Goal: Task Accomplishment & Management: Manage account settings

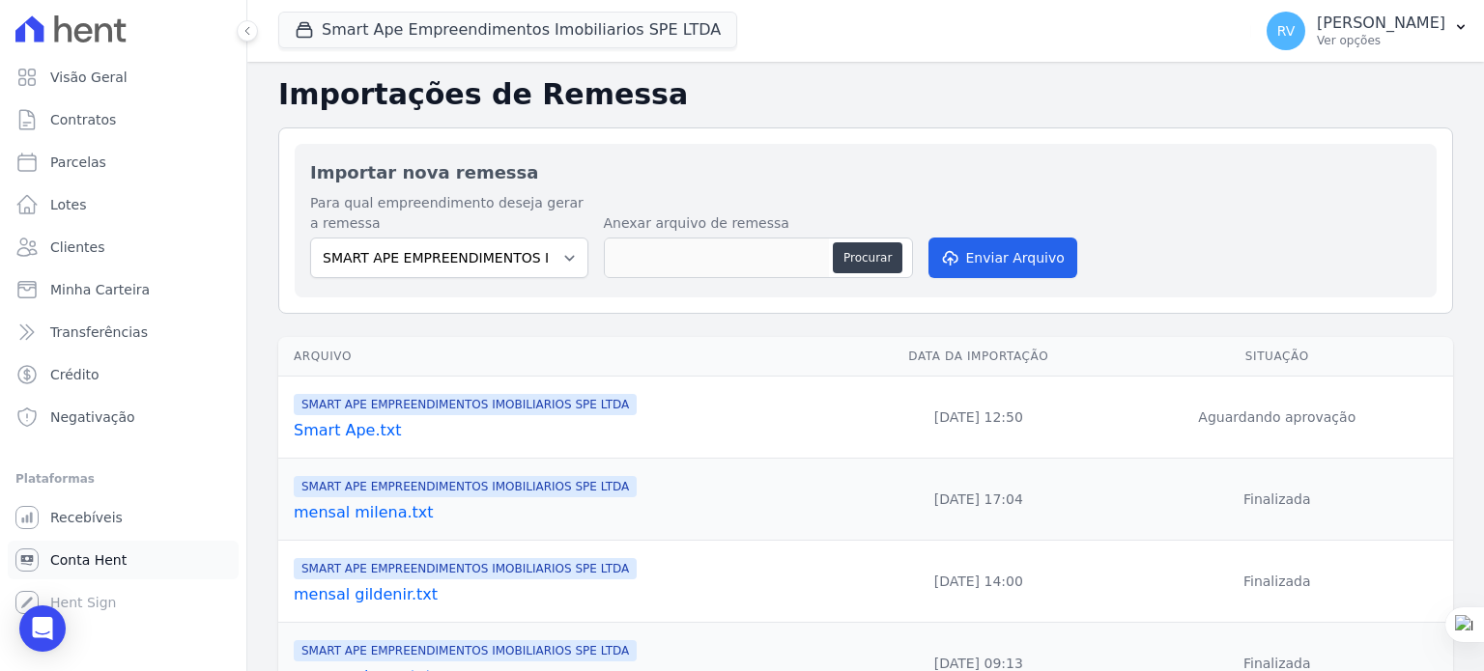
click at [89, 571] on link "Conta Hent" at bounding box center [123, 560] width 231 height 39
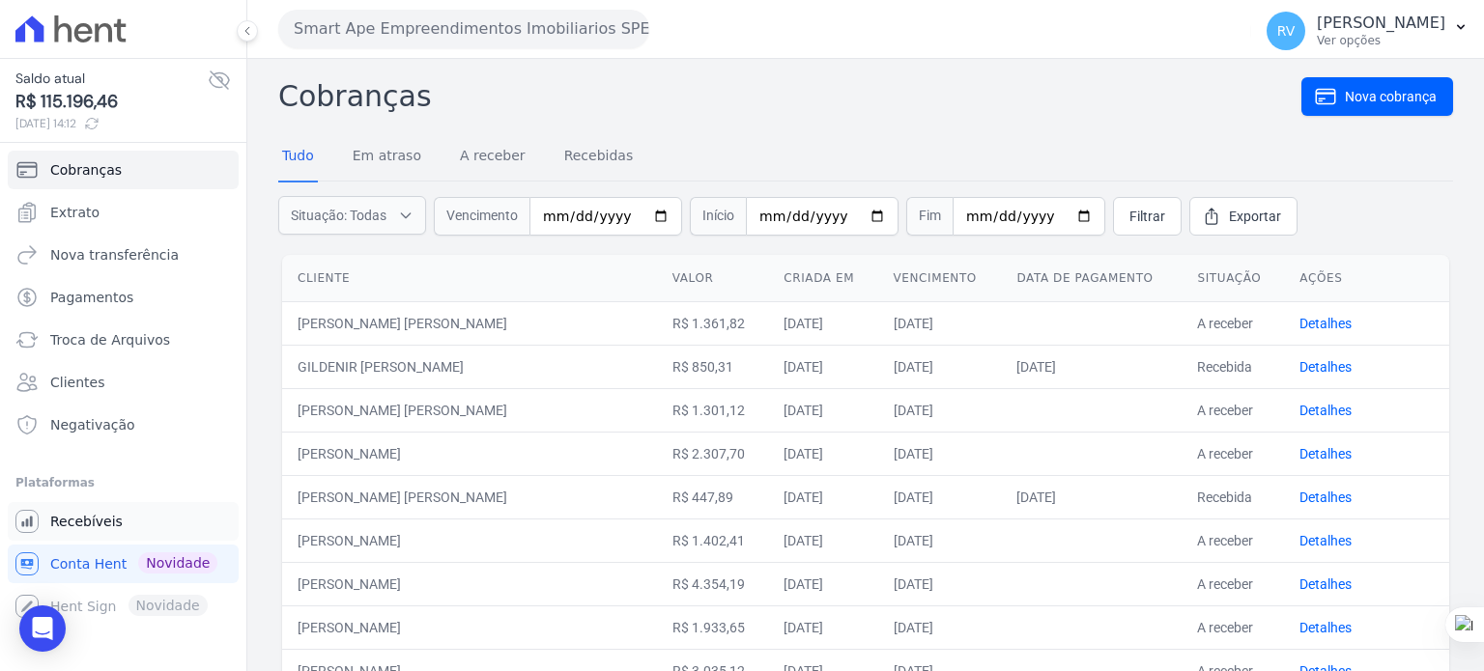
click at [122, 520] on link "Recebíveis" at bounding box center [123, 521] width 231 height 39
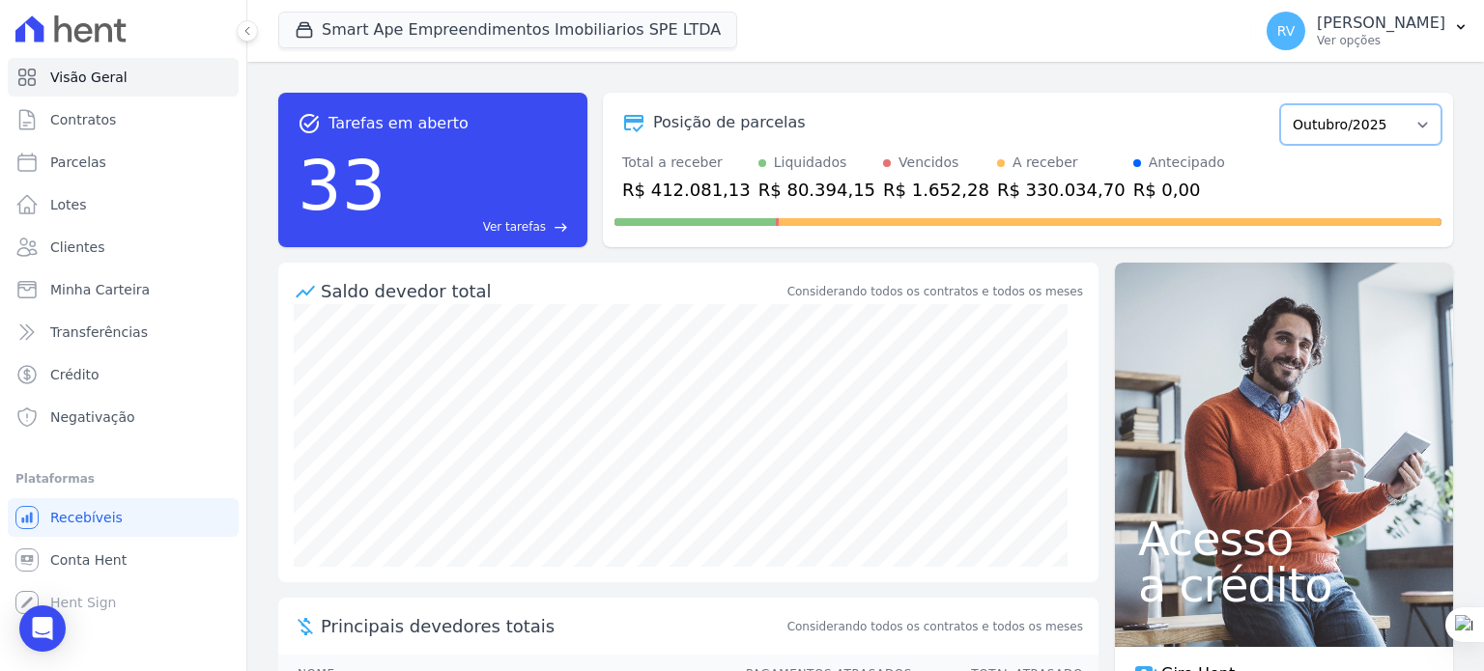
click at [1339, 130] on select "Março/2024 Abril/2024 Maio/2024 Junho/2024 Julho/2024 Agosto/2024 Setembro/2024…" at bounding box center [1360, 124] width 161 height 41
click at [1399, 31] on p "[PERSON_NAME]" at bounding box center [1381, 23] width 129 height 19
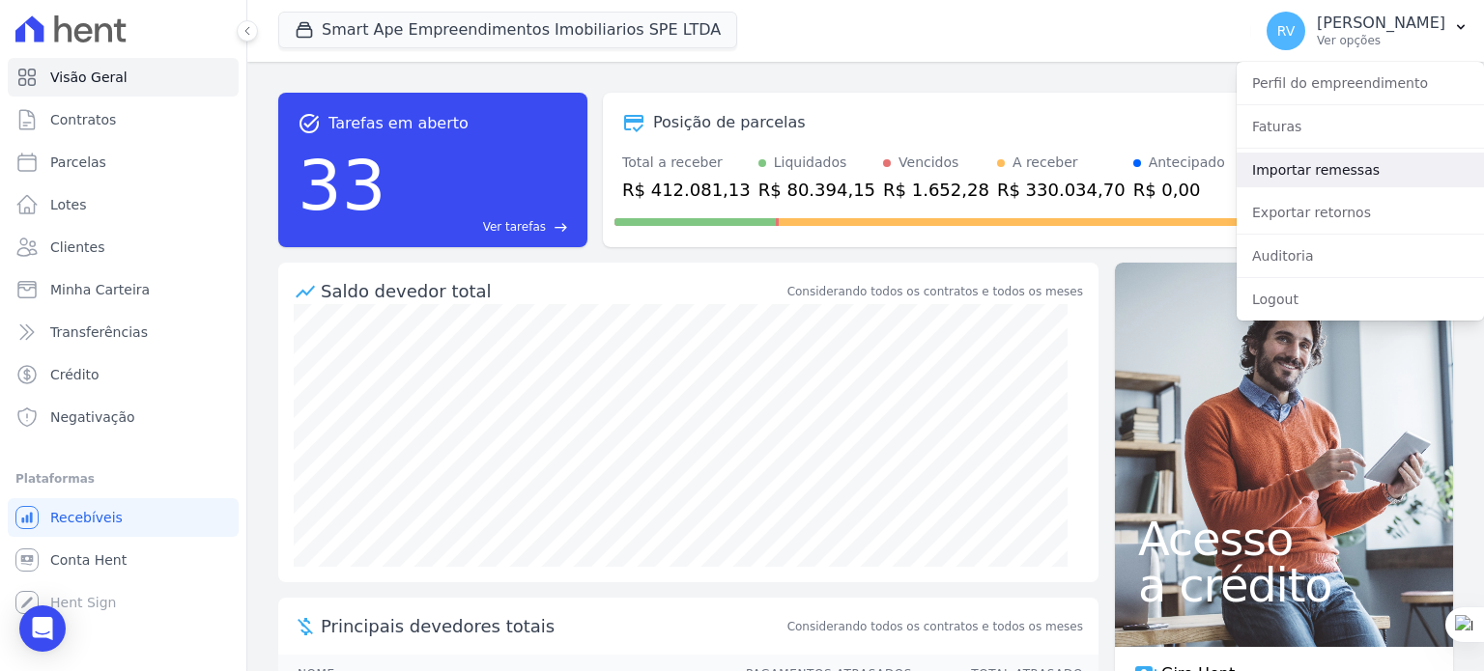
click at [1345, 163] on link "Importar remessas" at bounding box center [1360, 170] width 247 height 35
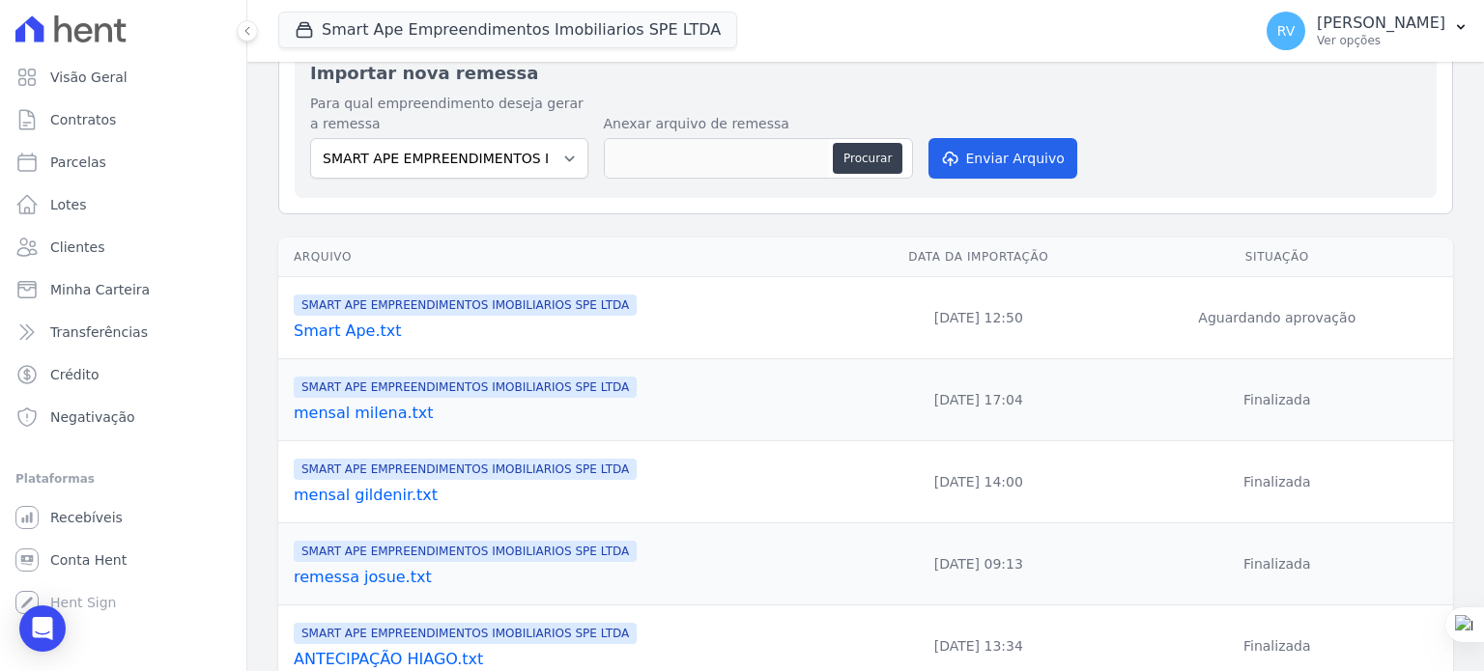
scroll to position [193, 0]
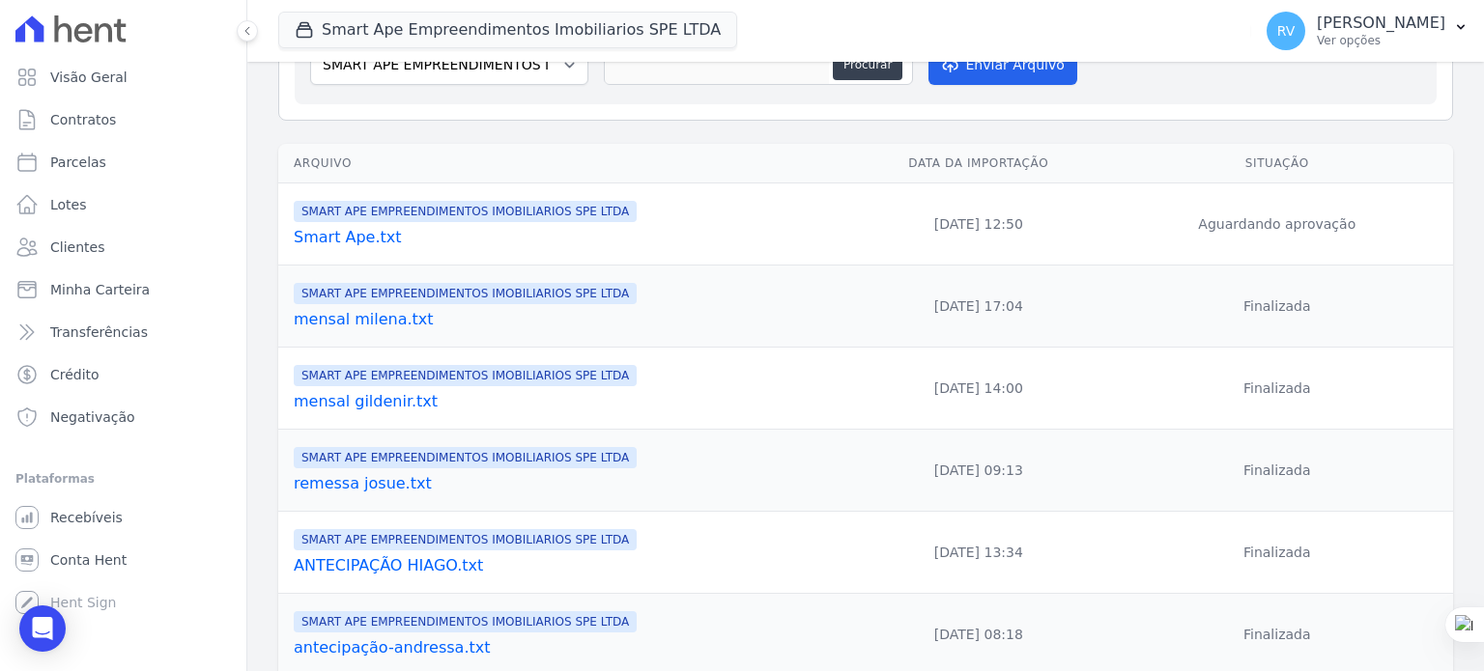
drag, startPoint x: 1065, startPoint y: 230, endPoint x: 1350, endPoint y: 229, distance: 285.0
click at [1350, 229] on tr "SMART APE EMPREENDIMENTOS IMOBILIARIOS SPE LTDA Smart Ape.txt [DATE] 12:50 Agua…" at bounding box center [865, 225] width 1175 height 82
click at [1365, 235] on td "Aguardando aprovação" at bounding box center [1277, 225] width 352 height 82
click at [344, 239] on link "Smart Ape.txt" at bounding box center [571, 237] width 555 height 23
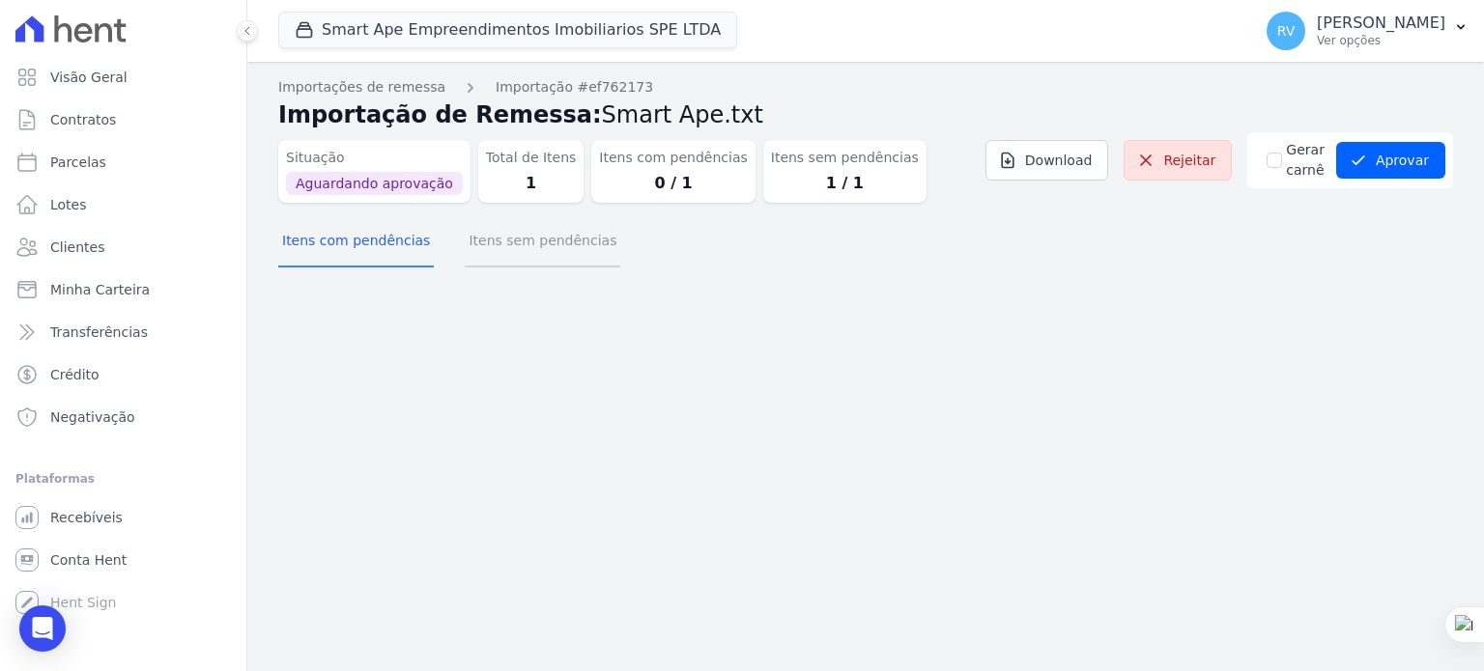
click at [503, 243] on button "Itens sem pendências" at bounding box center [543, 242] width 156 height 50
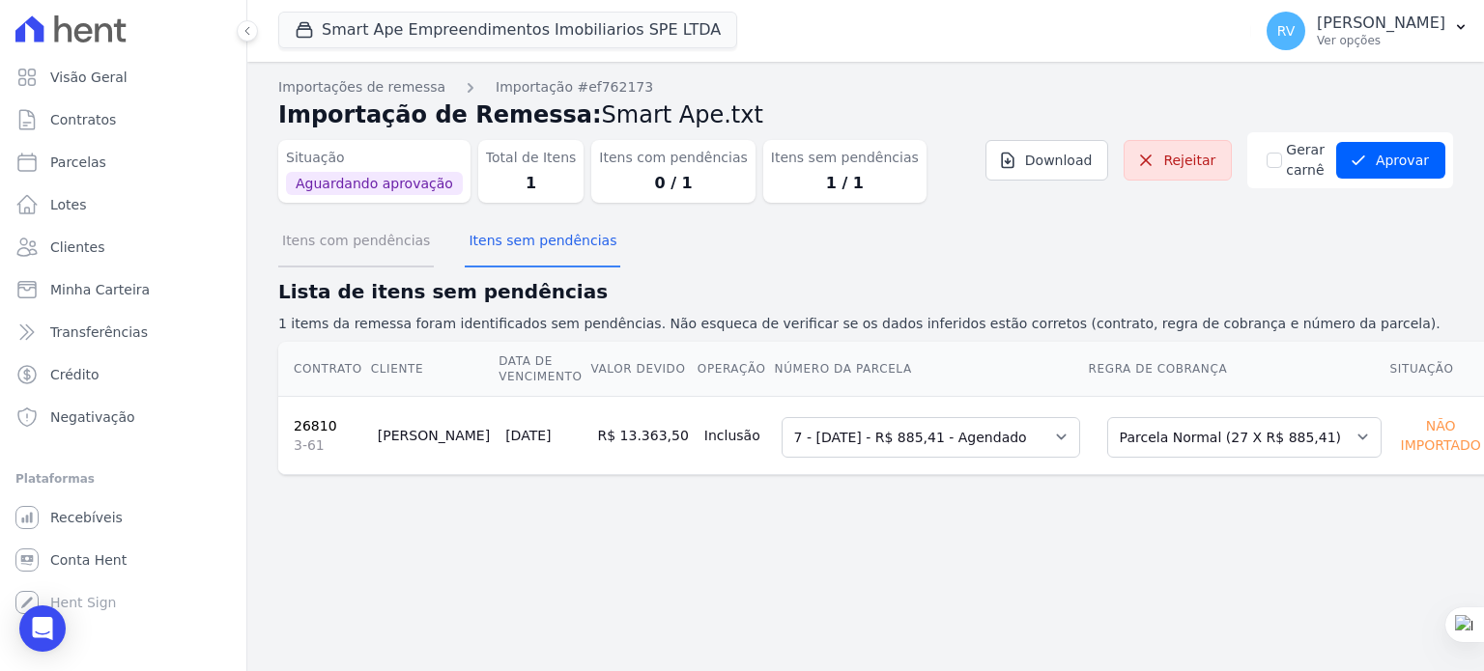
click at [321, 239] on button "Itens com pendências" at bounding box center [356, 242] width 156 height 50
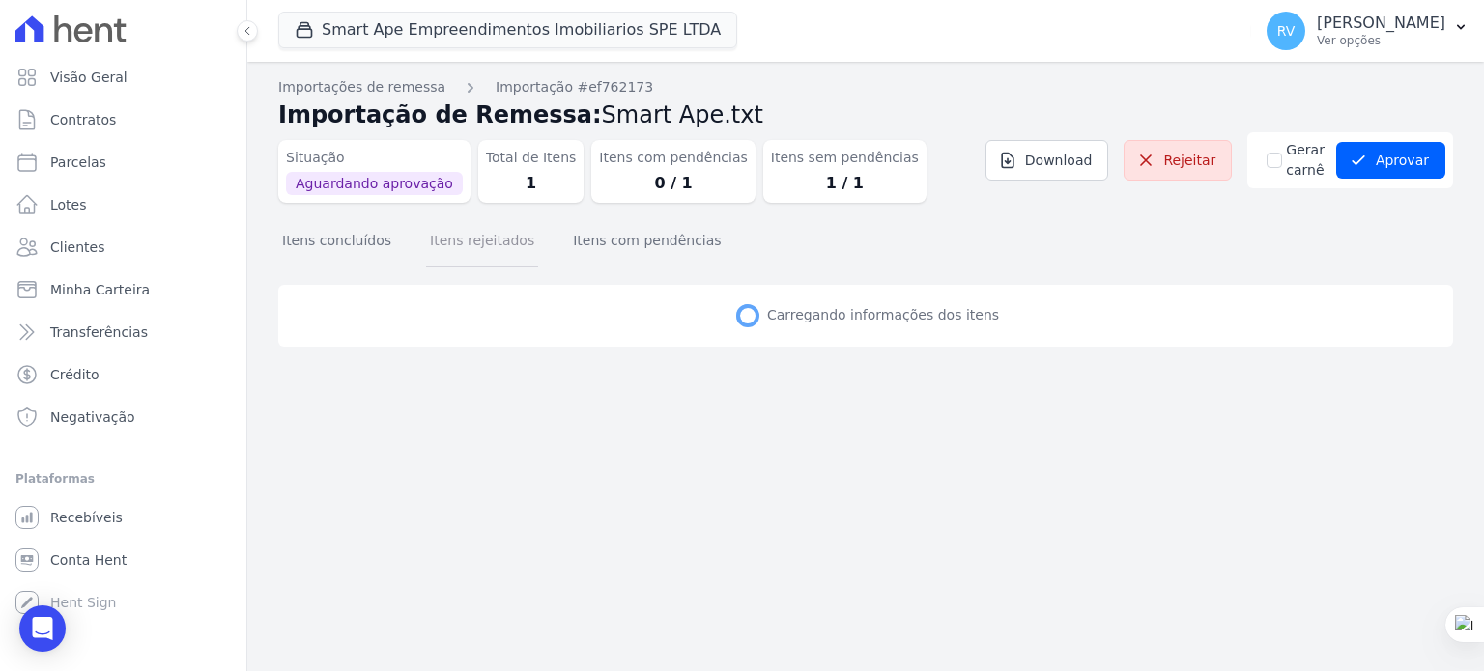
click at [456, 243] on button "Itens rejeitados" at bounding box center [482, 242] width 112 height 50
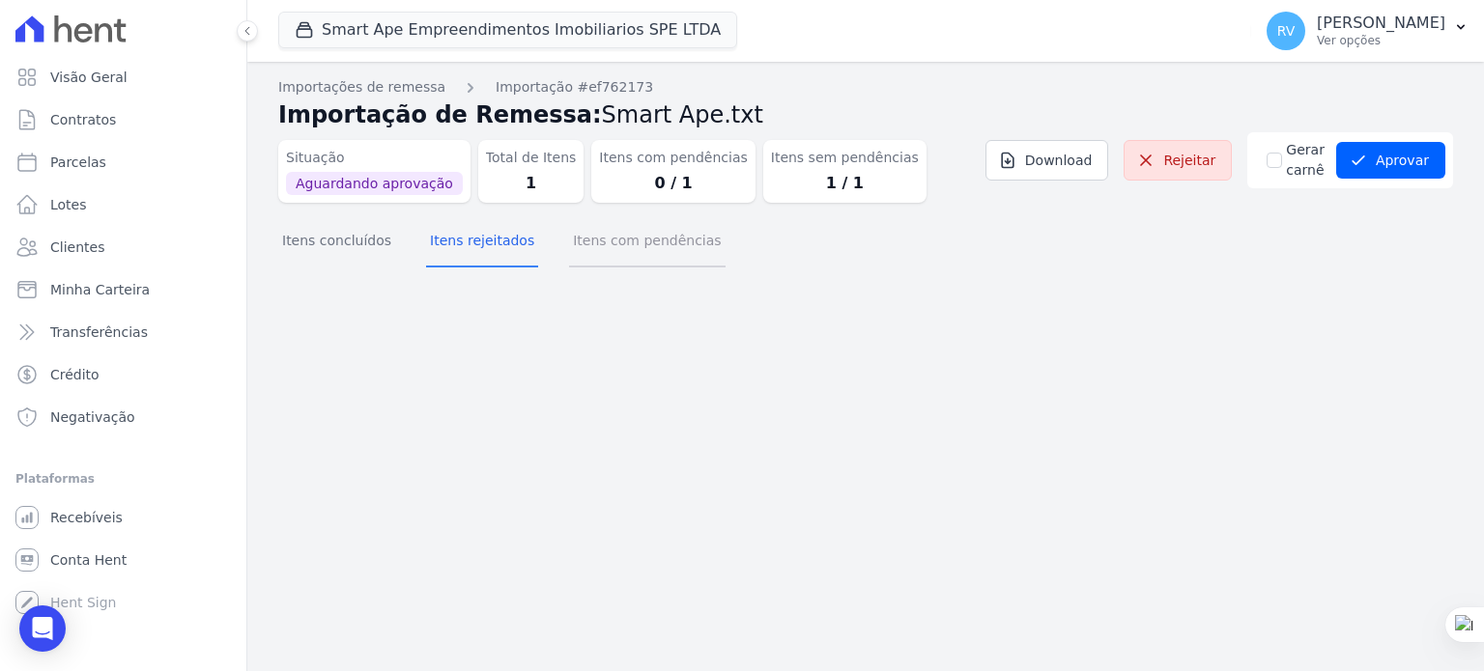
click at [608, 239] on button "Itens com pendências" at bounding box center [647, 242] width 156 height 50
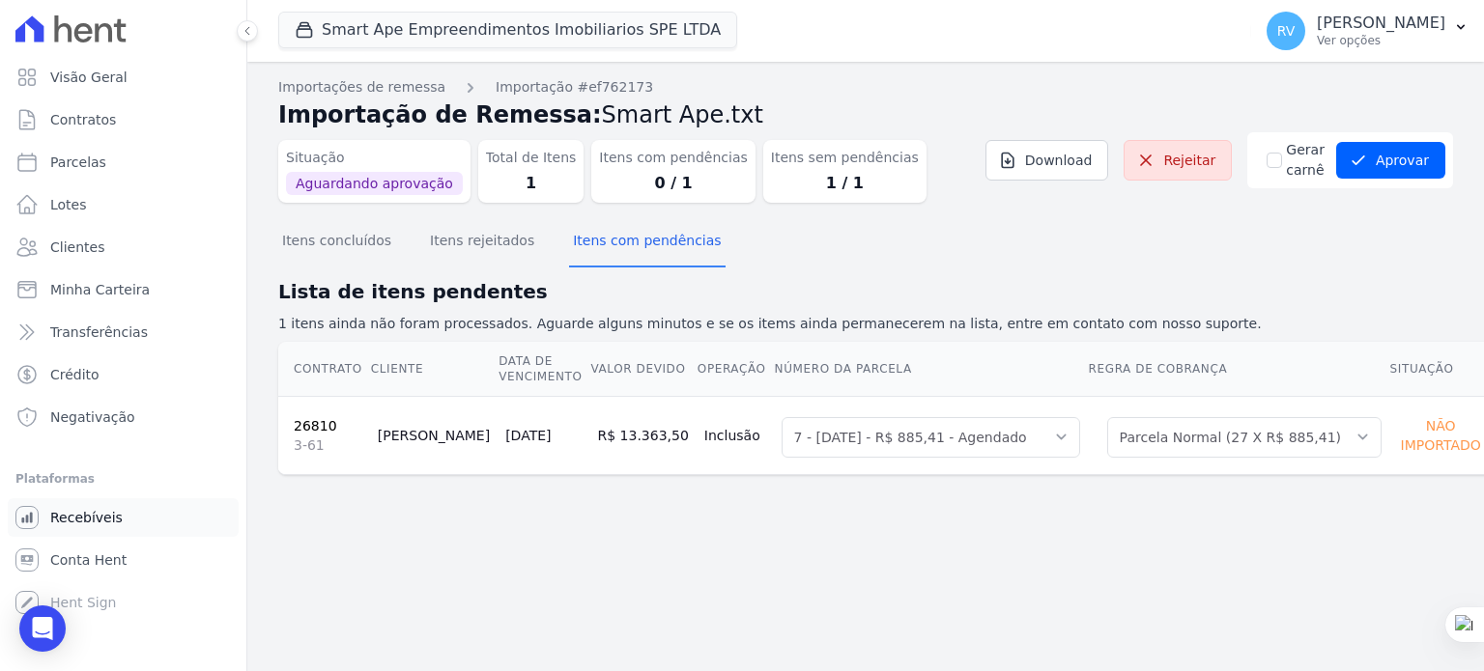
click at [83, 517] on span "Recebíveis" at bounding box center [86, 517] width 72 height 19
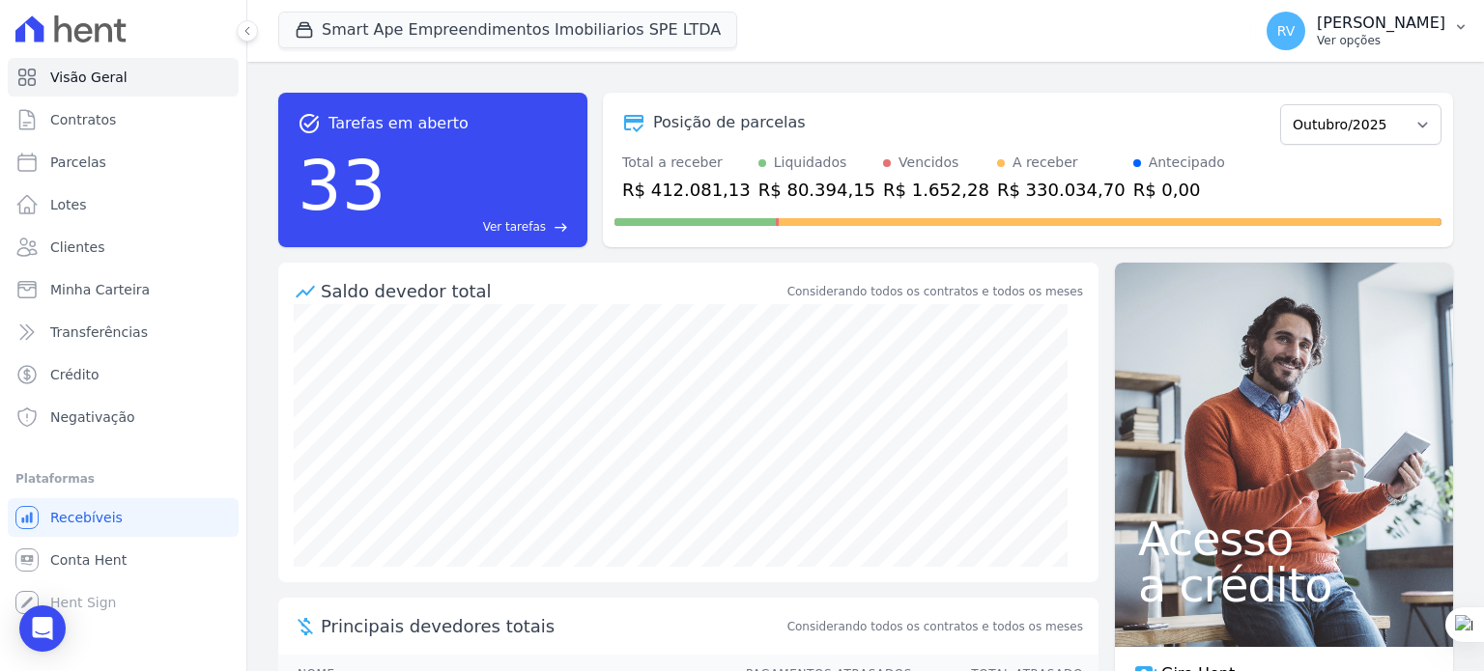
click at [1403, 28] on p "[PERSON_NAME]" at bounding box center [1381, 23] width 129 height 19
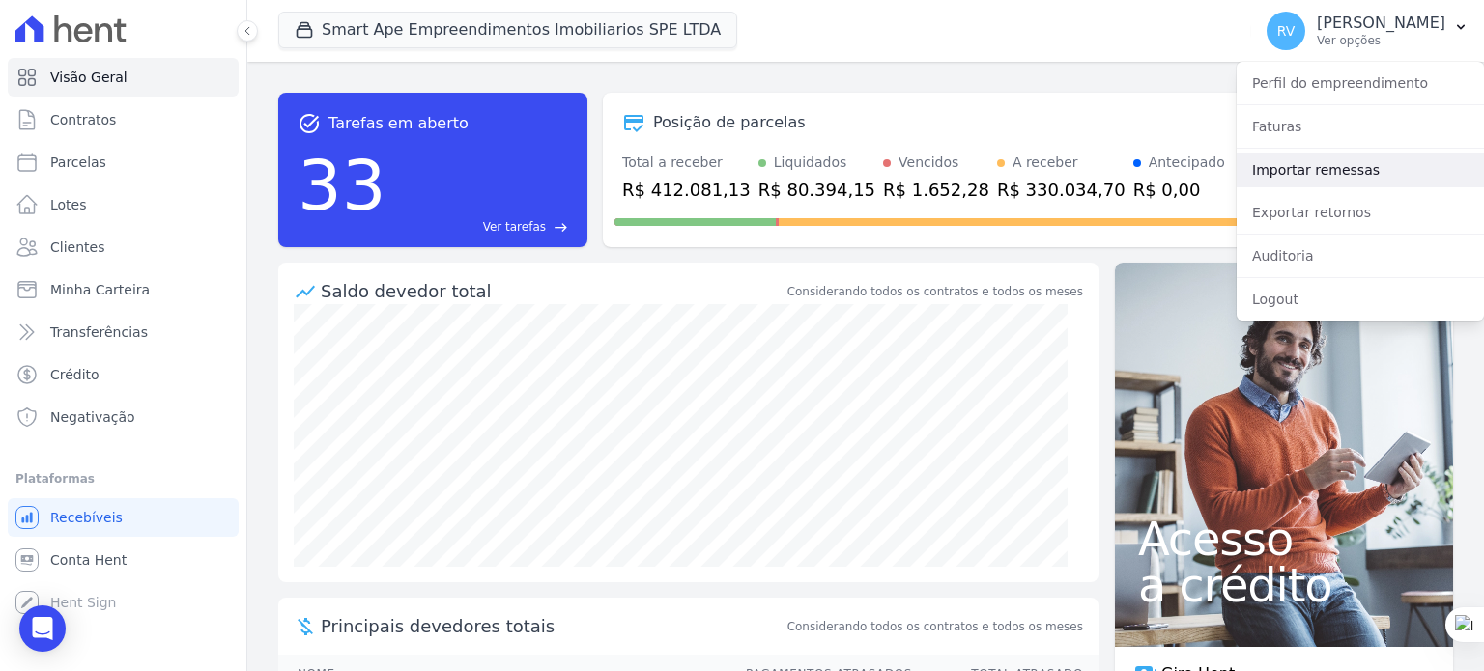
click at [1353, 169] on link "Importar remessas" at bounding box center [1360, 170] width 247 height 35
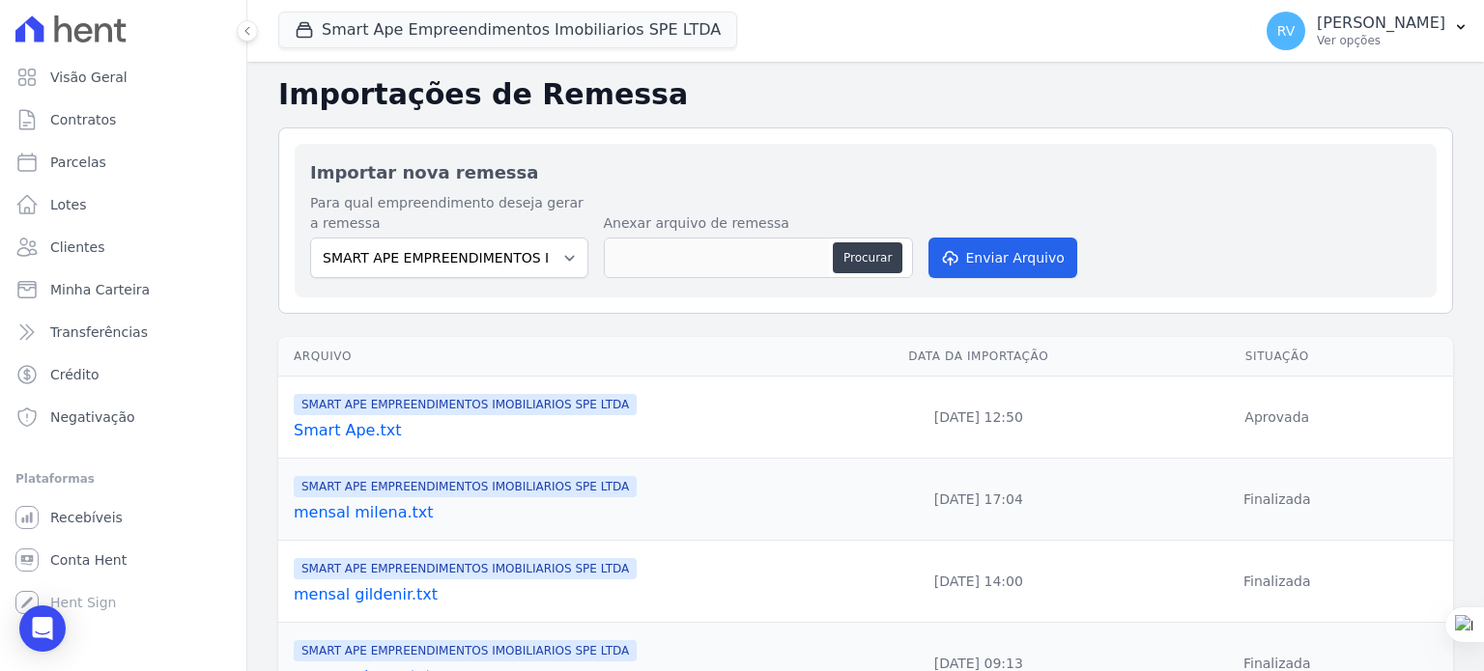
click at [357, 432] on link "Smart Ape.txt" at bounding box center [571, 430] width 555 height 23
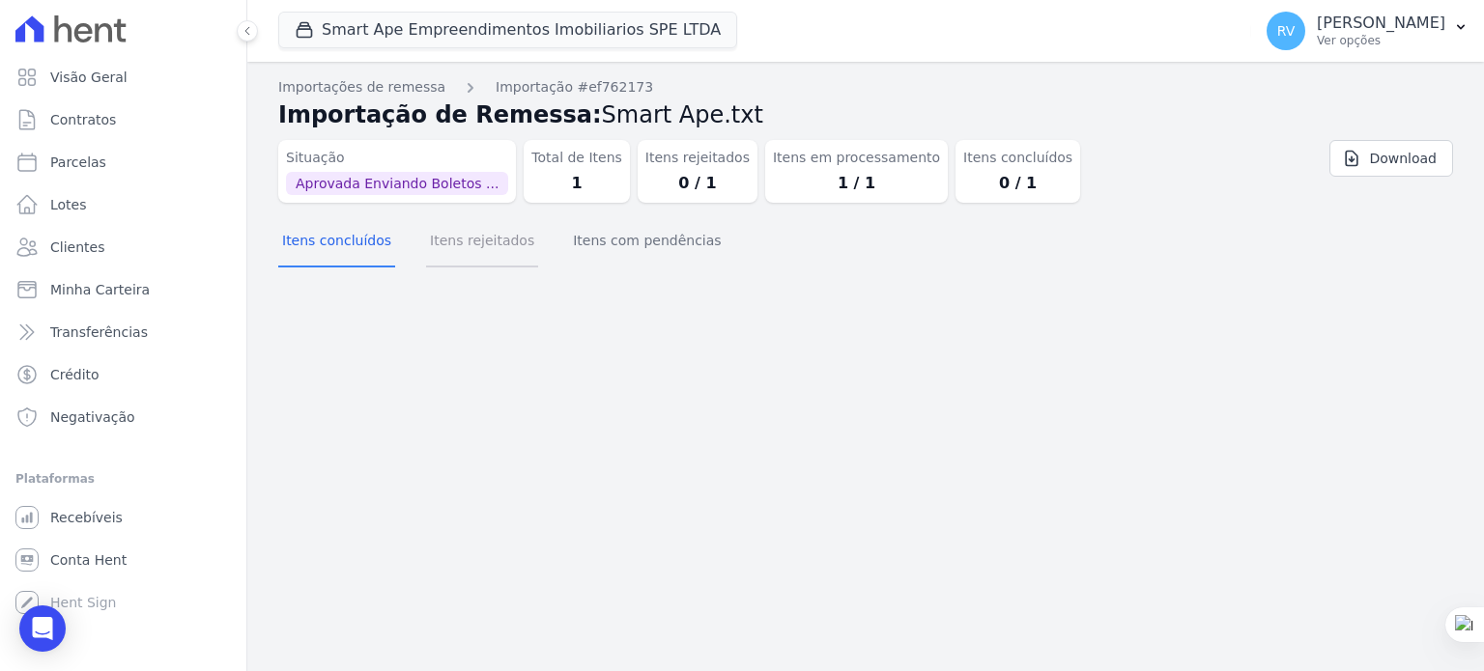
click at [451, 239] on button "Itens rejeitados" at bounding box center [482, 242] width 112 height 50
click at [672, 238] on button "Itens com pendências" at bounding box center [647, 242] width 156 height 50
click at [472, 257] on button "Itens rejeitados" at bounding box center [482, 242] width 112 height 50
click at [328, 240] on button "Itens concluídos" at bounding box center [336, 242] width 117 height 50
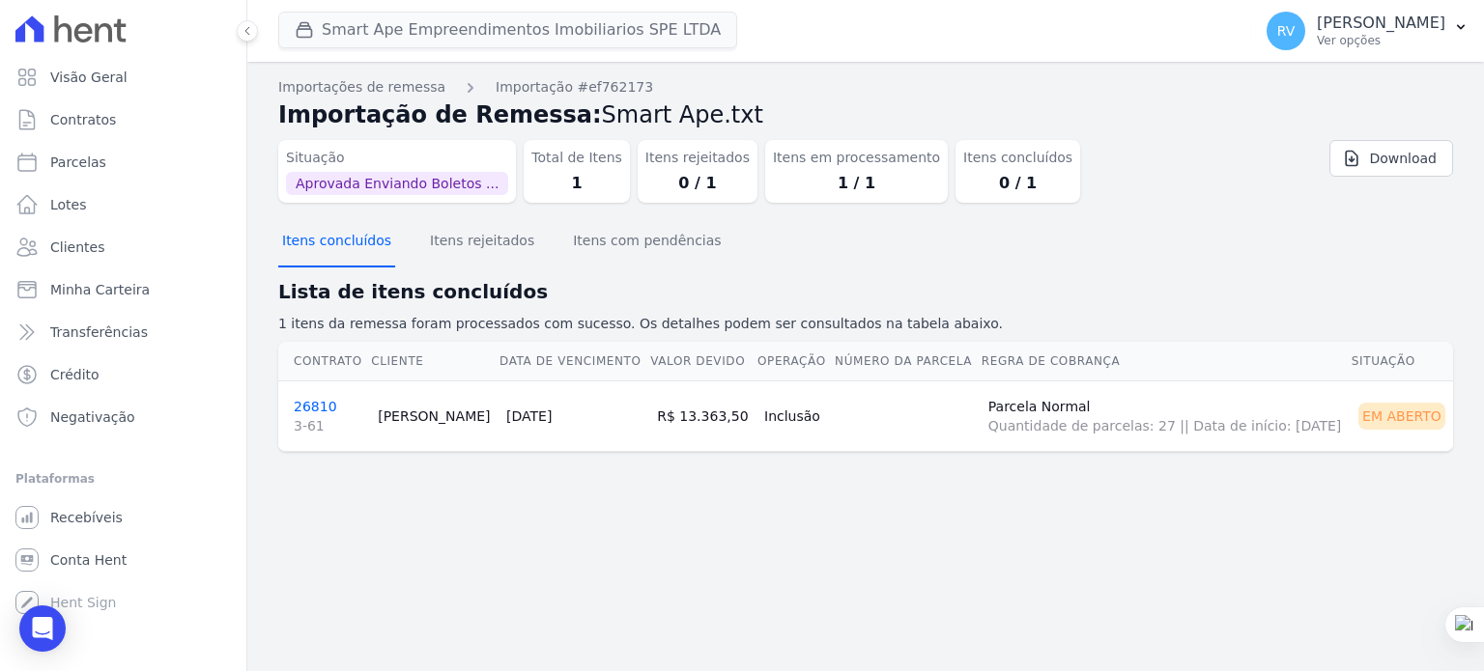
click at [278, 217] on button "Itens concluídos" at bounding box center [336, 242] width 117 height 50
